Goal: Check status: Check status

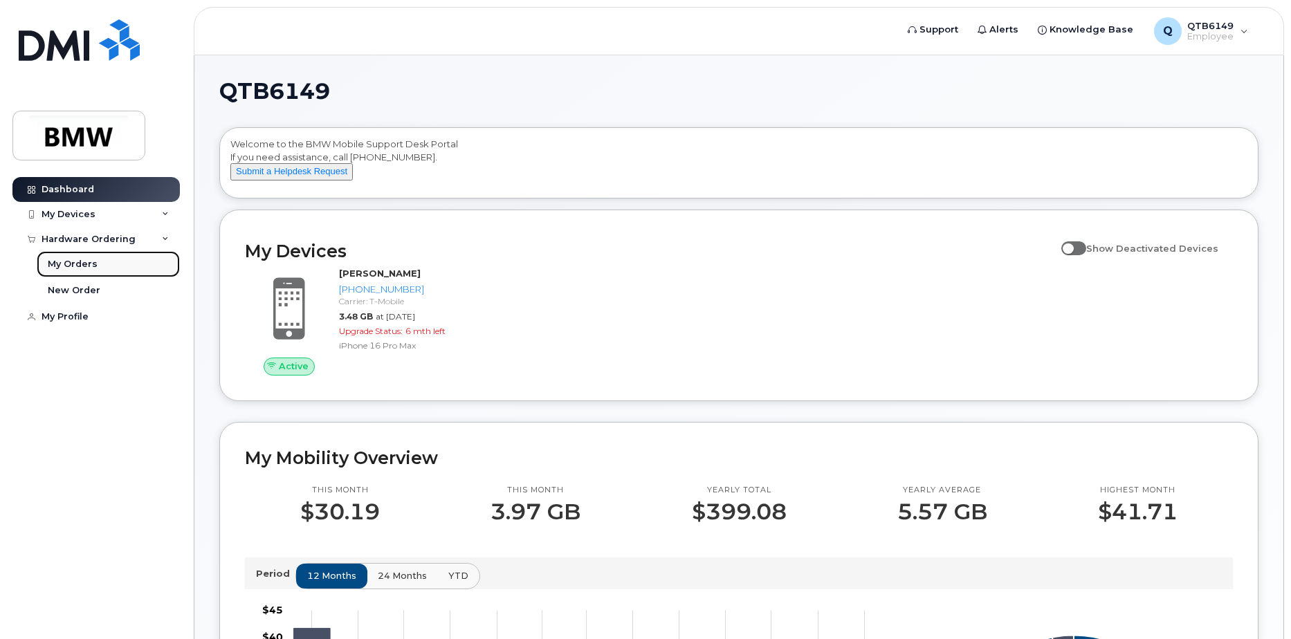
click at [81, 262] on div "My Orders" at bounding box center [73, 264] width 50 height 12
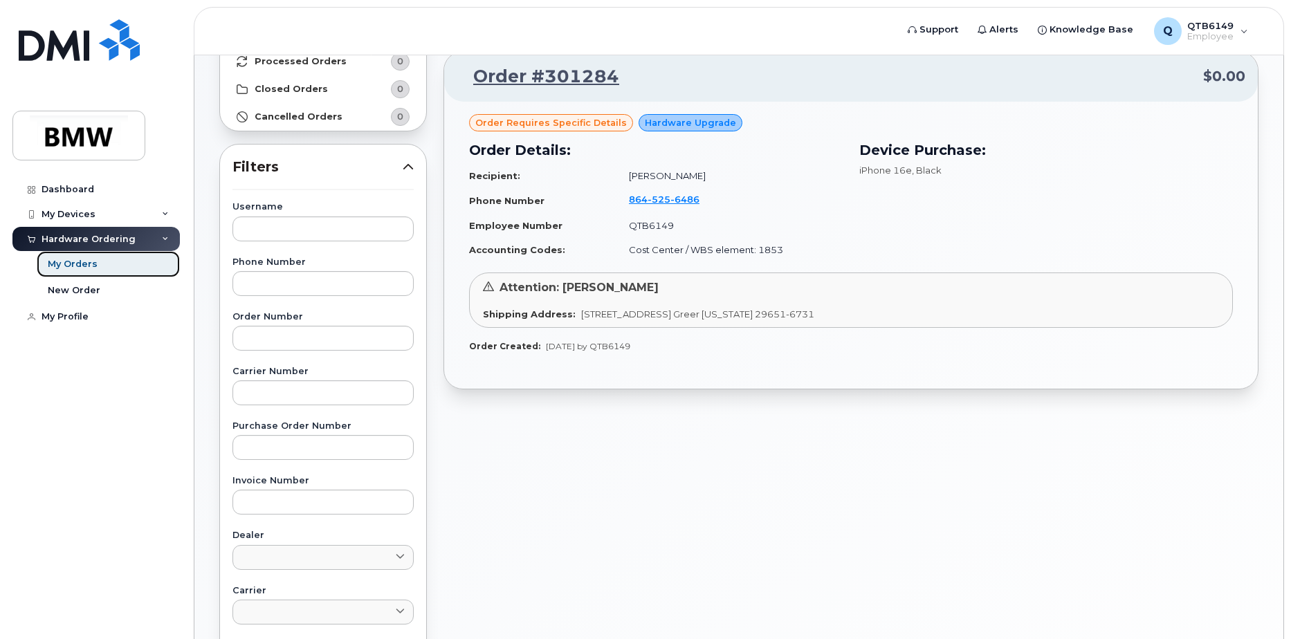
scroll to position [138, 0]
click at [908, 284] on div "Attention: [PERSON_NAME]" at bounding box center [851, 289] width 736 height 16
click at [900, 255] on div "Device Purchase: iPhone 16e , Black" at bounding box center [1046, 201] width 390 height 138
click at [529, 179] on td "Recipient:" at bounding box center [542, 177] width 147 height 24
click at [557, 77] on link "Order #301284" at bounding box center [538, 77] width 163 height 25
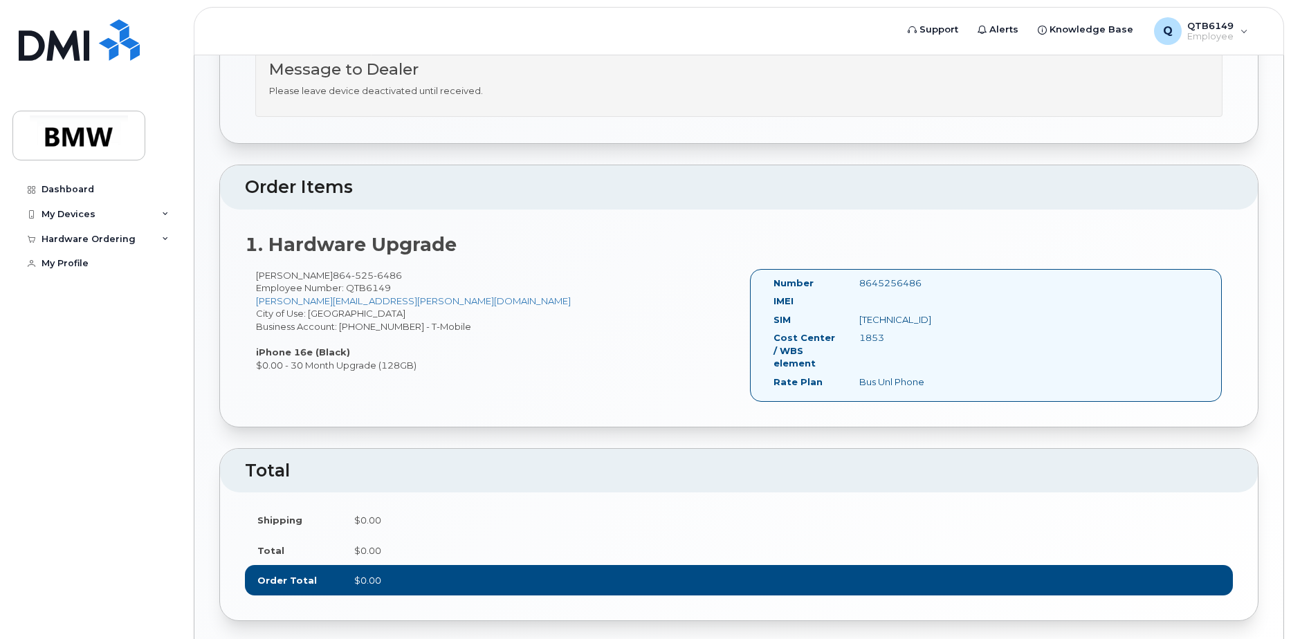
scroll to position [404, 0]
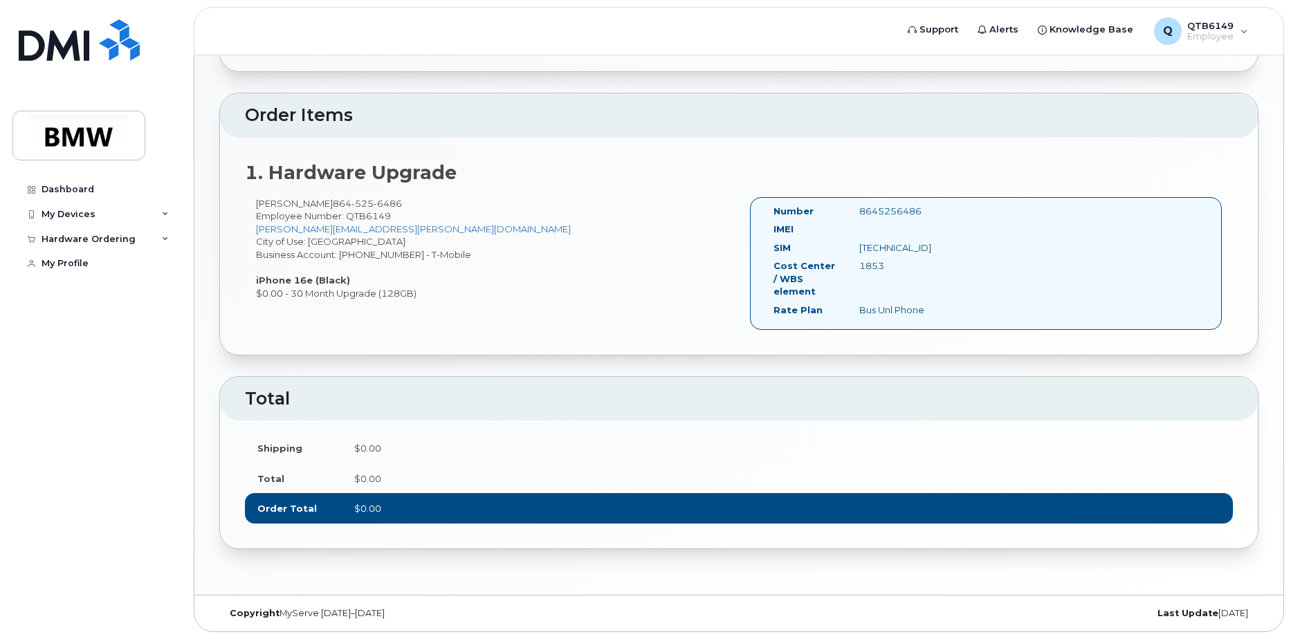
click at [523, 473] on td "$0.00" at bounding box center [787, 479] width 891 height 30
click at [495, 437] on td "$0.00" at bounding box center [787, 448] width 891 height 30
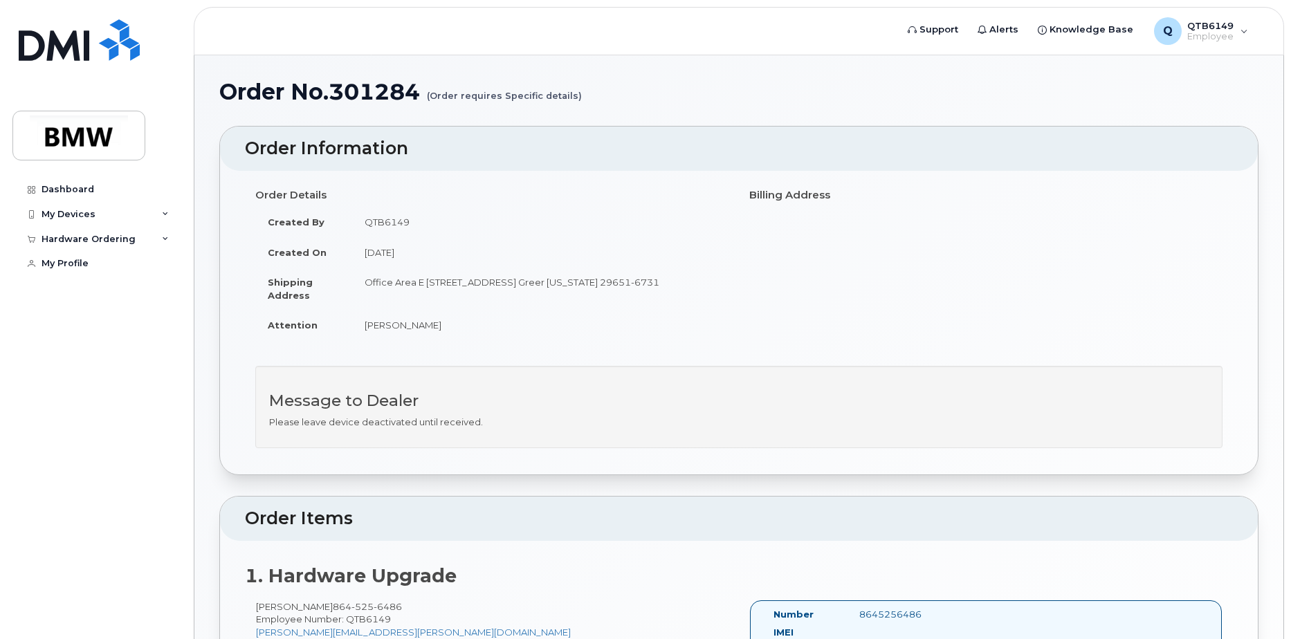
scroll to position [0, 0]
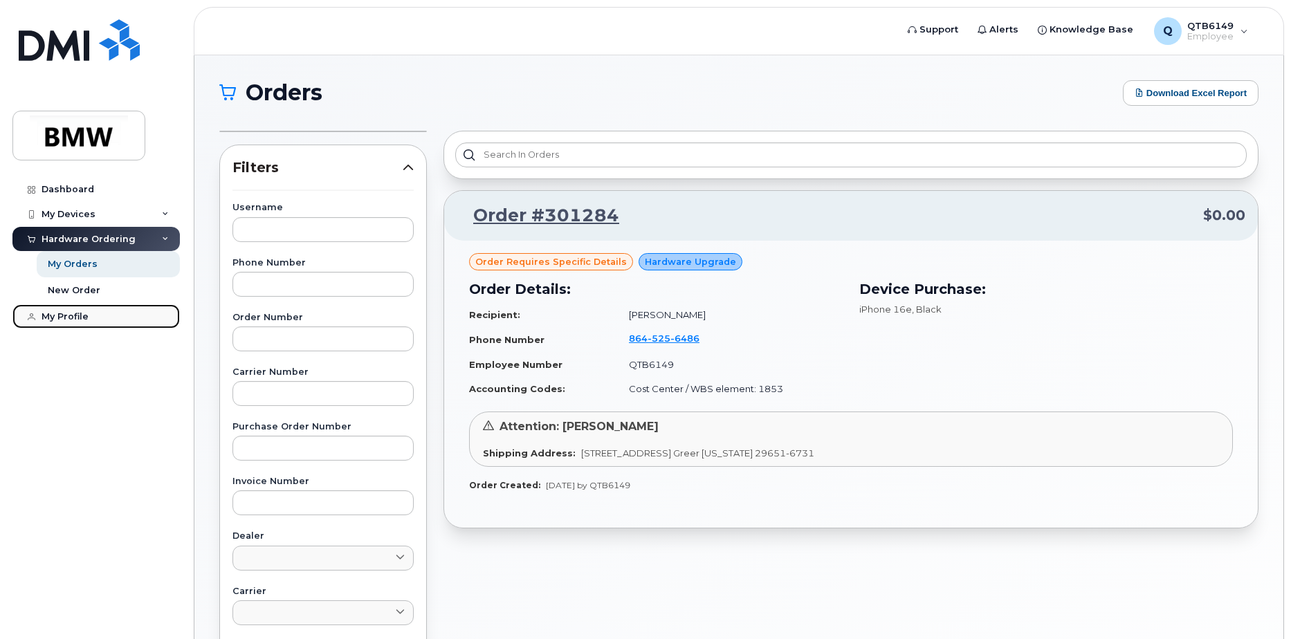
click at [69, 320] on div "My Profile" at bounding box center [65, 316] width 47 height 11
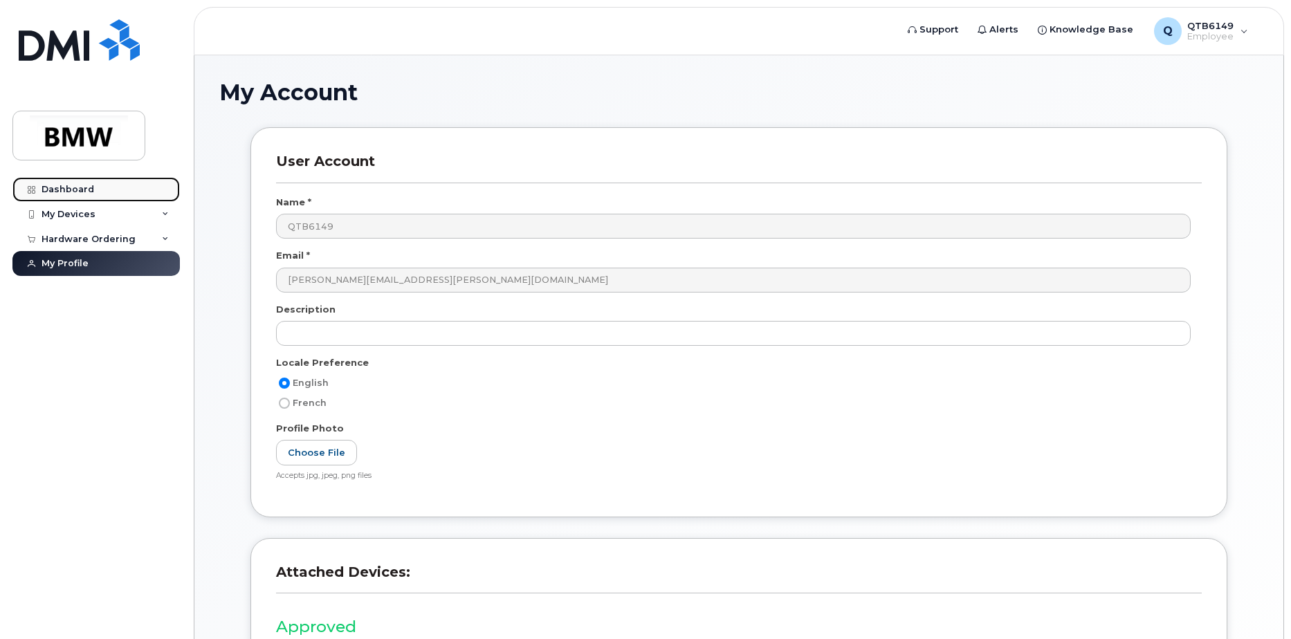
click at [81, 190] on div "Dashboard" at bounding box center [68, 189] width 53 height 11
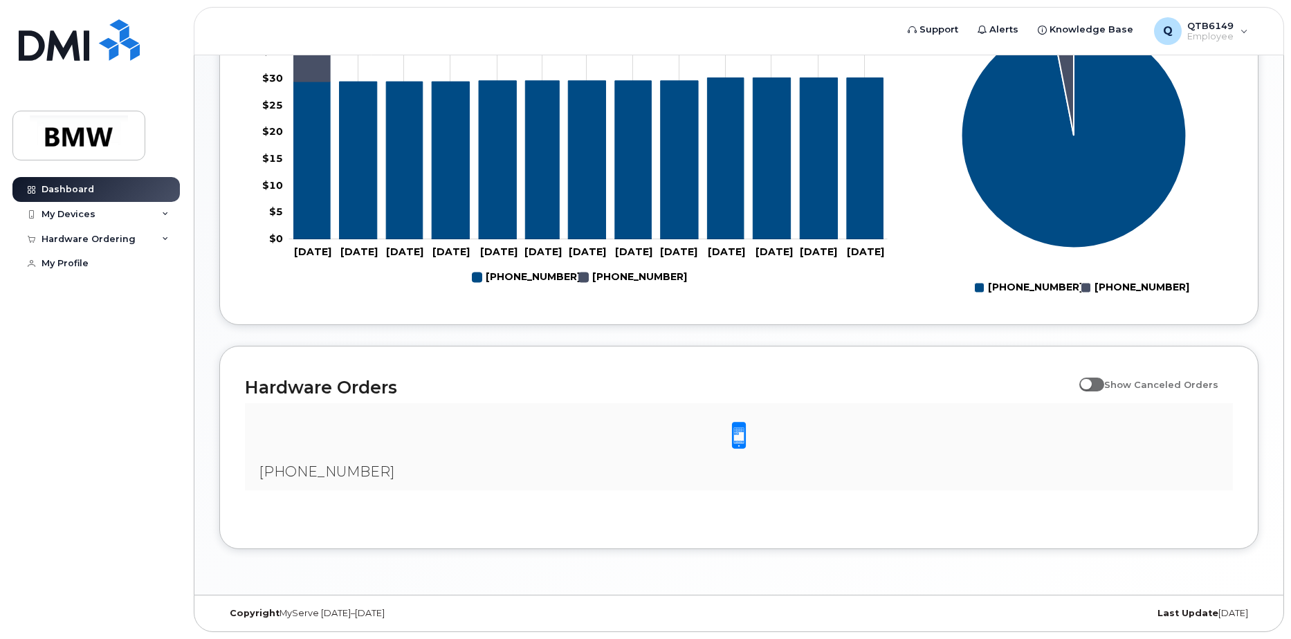
scroll to position [626, 0]
click at [1099, 389] on span at bounding box center [1092, 385] width 25 height 14
click at [1091, 383] on input "Show Canceled Orders" at bounding box center [1085, 377] width 11 height 11
checkbox input "true"
click at [576, 455] on div at bounding box center [739, 436] width 966 height 43
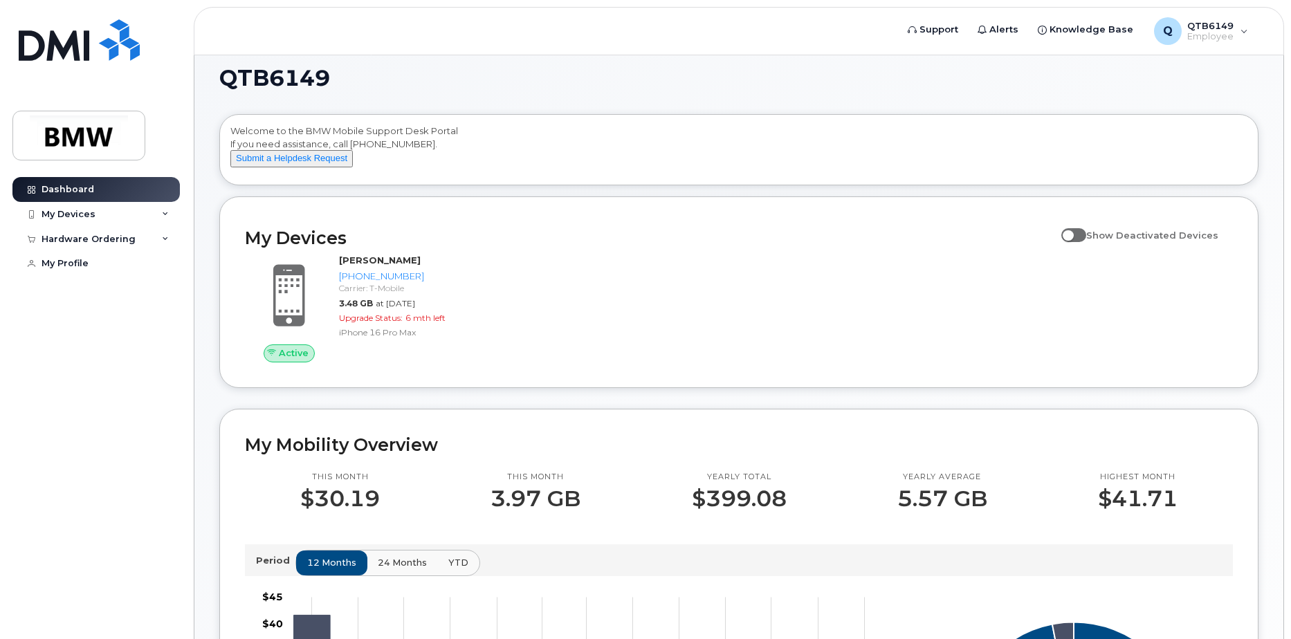
scroll to position [0, 0]
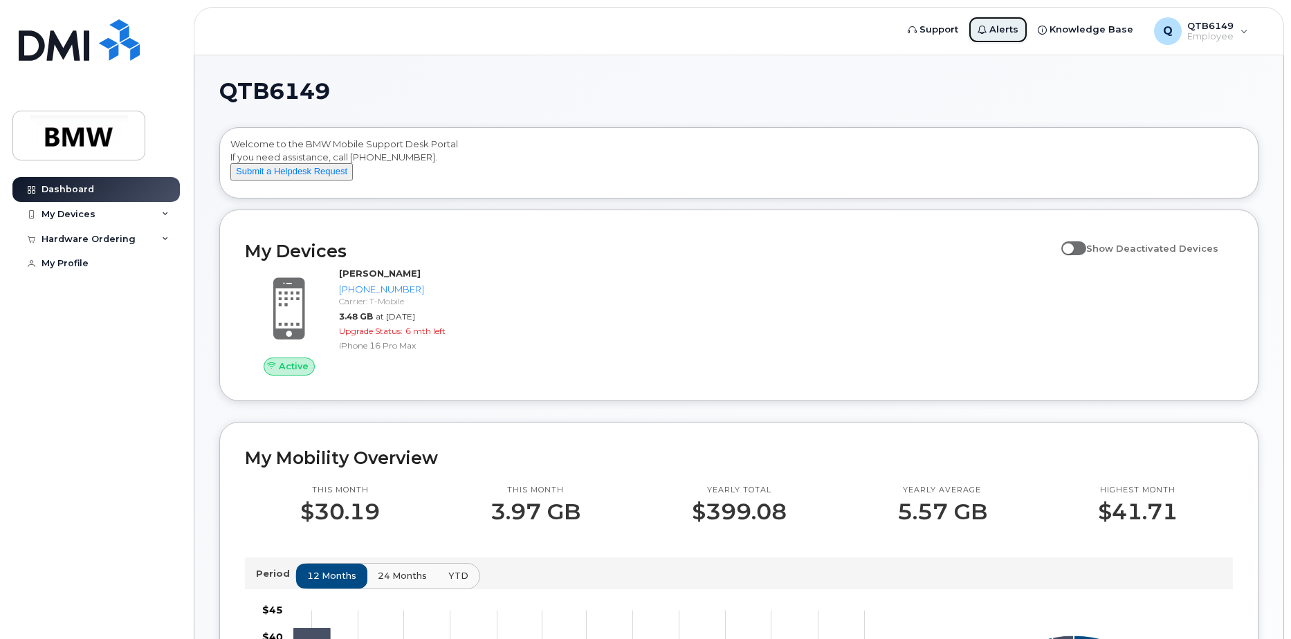
click at [999, 26] on span "Alerts" at bounding box center [1004, 30] width 29 height 14
click at [1086, 29] on span "Knowledge Base" at bounding box center [1092, 30] width 84 height 14
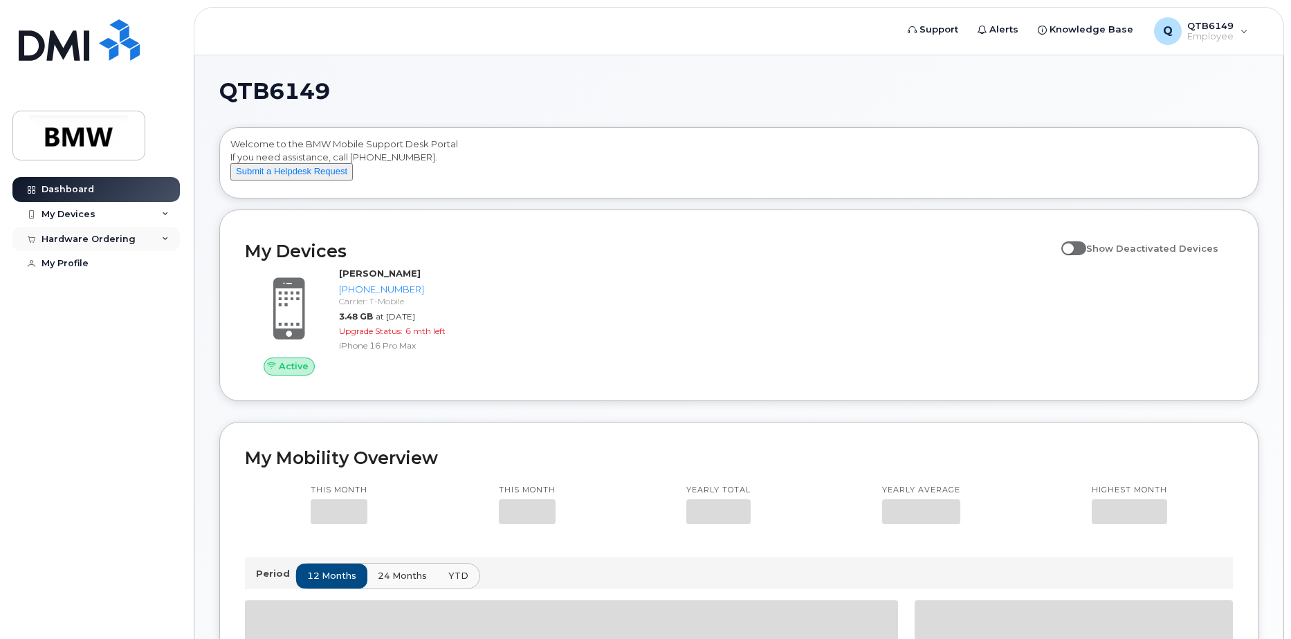
click at [71, 237] on div "Hardware Ordering" at bounding box center [89, 239] width 94 height 11
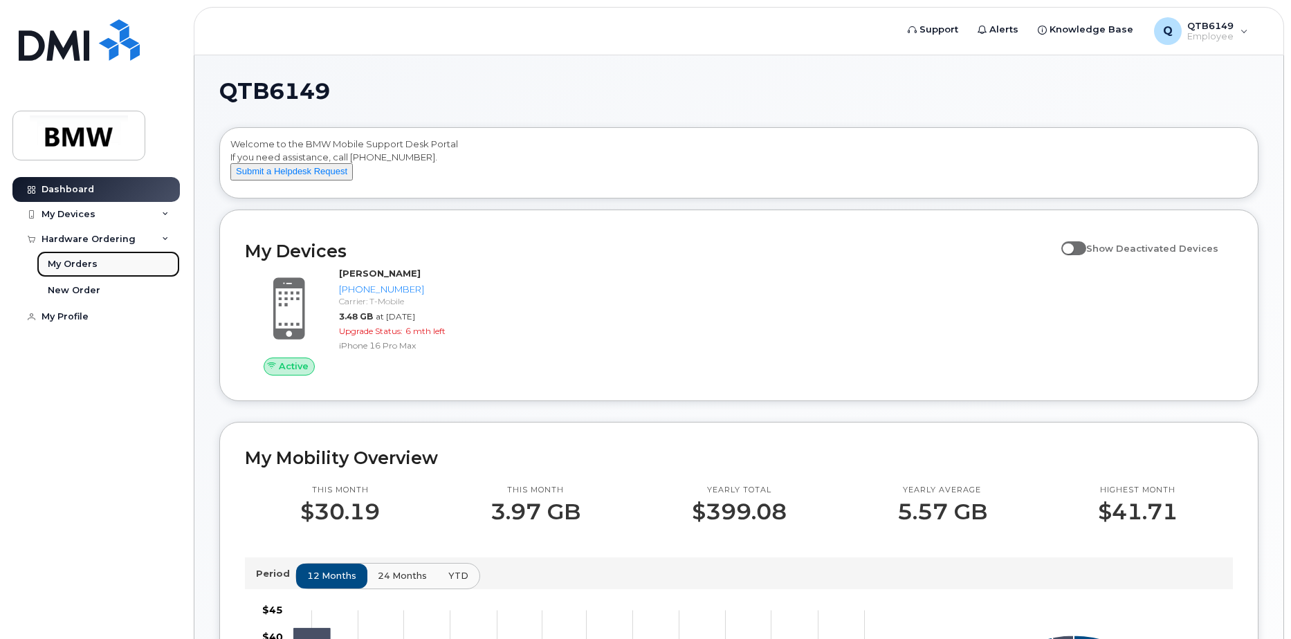
click at [61, 266] on div "My Orders" at bounding box center [73, 264] width 50 height 12
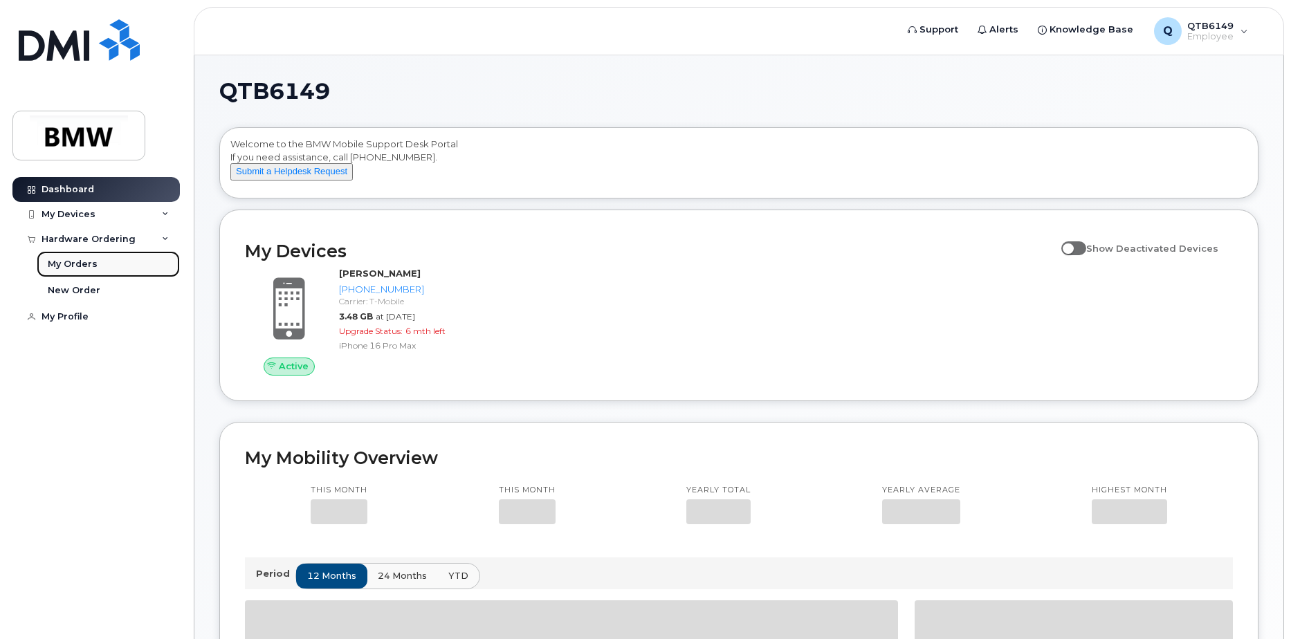
click at [78, 263] on div "My Orders" at bounding box center [73, 264] width 50 height 12
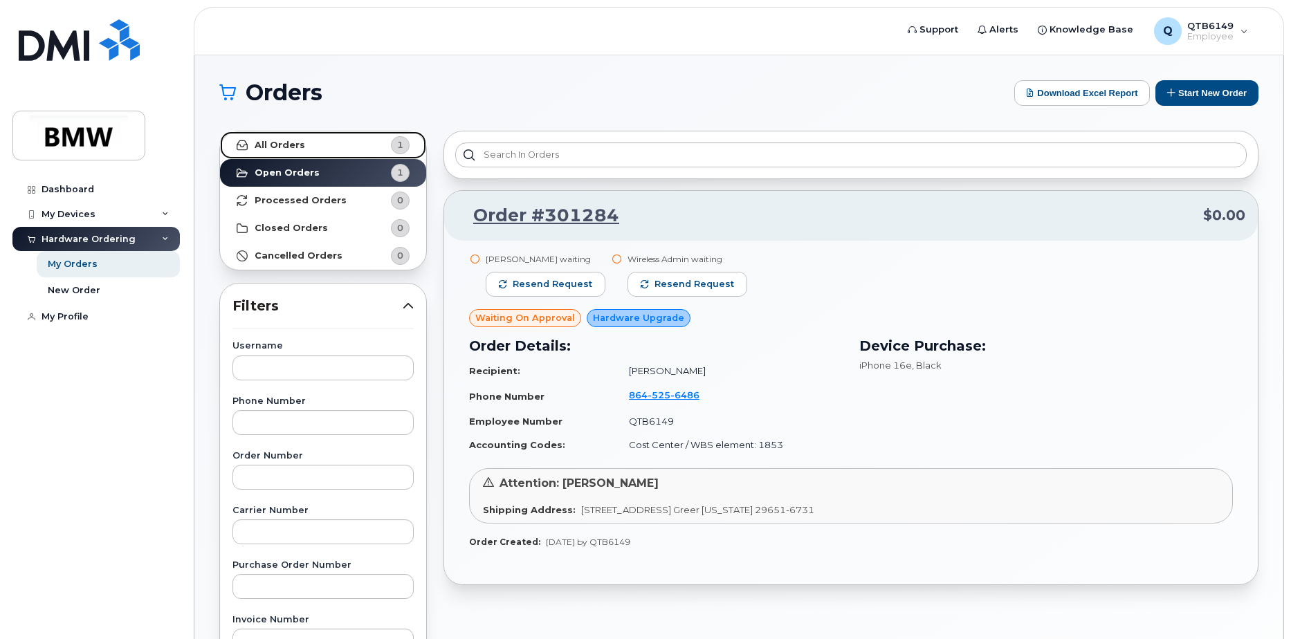
click at [291, 147] on strong "All Orders" at bounding box center [280, 145] width 51 height 11
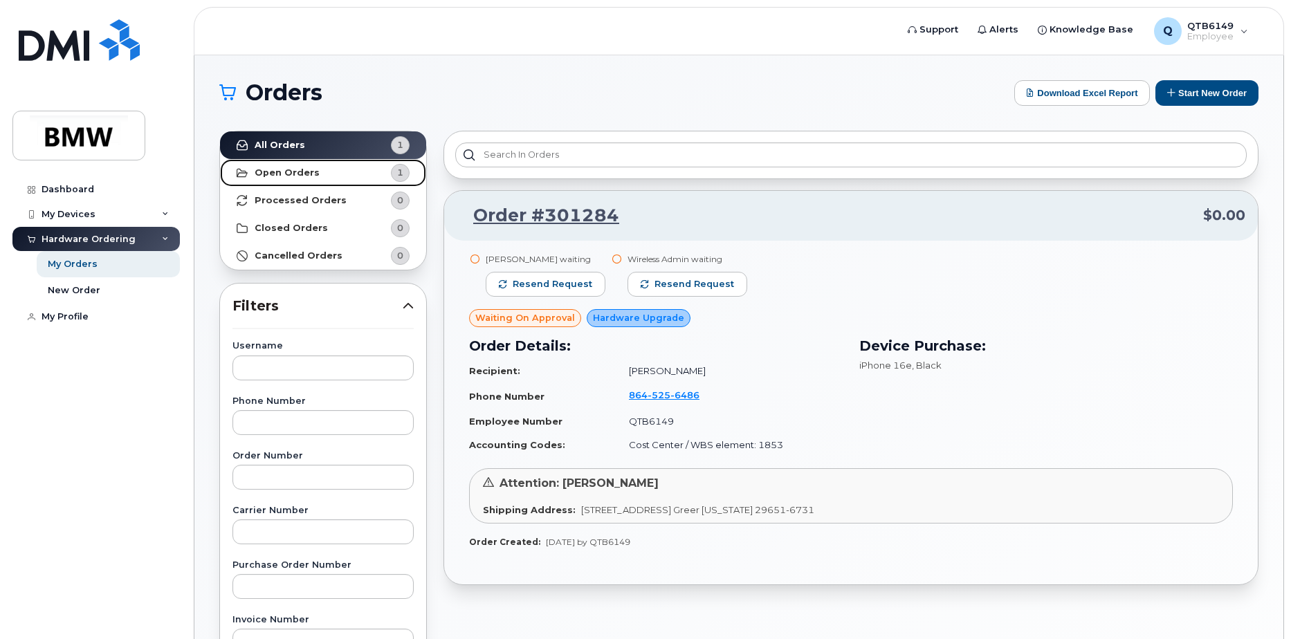
click at [289, 174] on strong "Open Orders" at bounding box center [287, 172] width 65 height 11
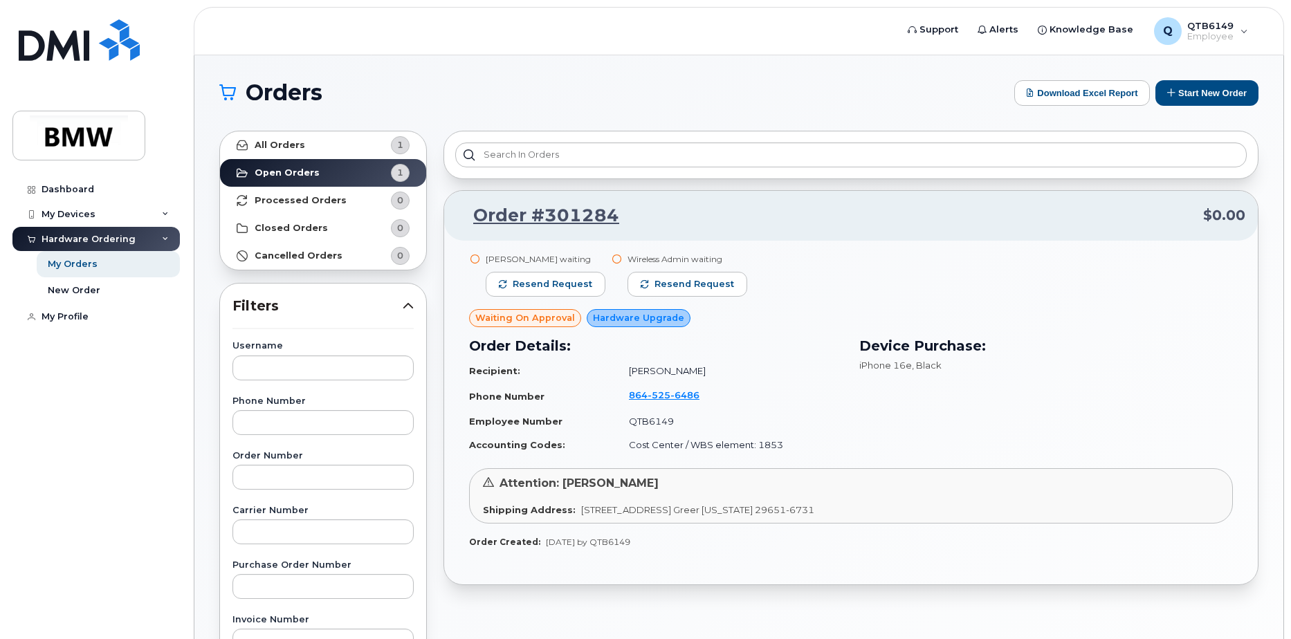
click at [889, 78] on div "Orders Download Excel Report Start New Order All Orders 1 Open Orders 1 Process…" at bounding box center [738, 583] width 1089 height 1056
